Goal: Transaction & Acquisition: Subscribe to service/newsletter

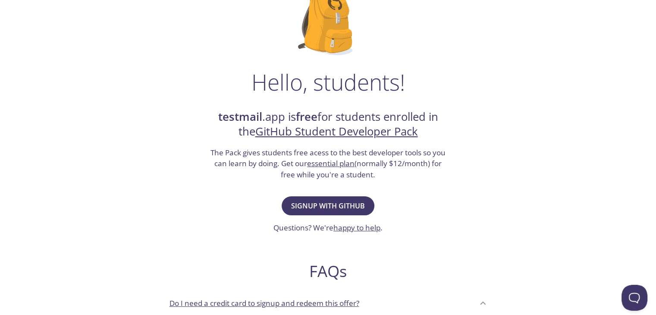
scroll to position [77, 0]
click at [326, 166] on link "essential plan" at bounding box center [330, 164] width 47 height 10
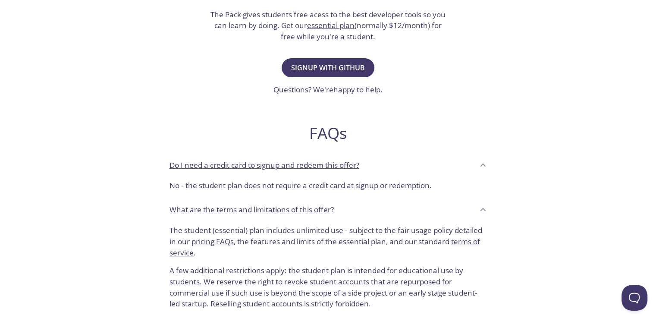
scroll to position [0, 0]
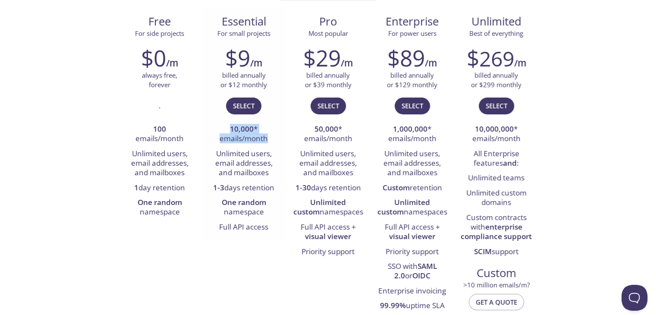
drag, startPoint x: 229, startPoint y: 127, endPoint x: 269, endPoint y: 138, distance: 40.8
click at [269, 138] on li "10,000 * emails/month" at bounding box center [243, 134] width 71 height 25
click at [286, 136] on div "$29 /m billed annually or $39 monthly Select 50,000 * emails/month Unlimited us…" at bounding box center [328, 151] width 84 height 225
drag, startPoint x: 273, startPoint y: 139, endPoint x: 219, endPoint y: 132, distance: 53.9
click at [219, 132] on li "10,000 * emails/month" at bounding box center [243, 134] width 71 height 25
